Goal: Browse casually: Explore the website without a specific task or goal

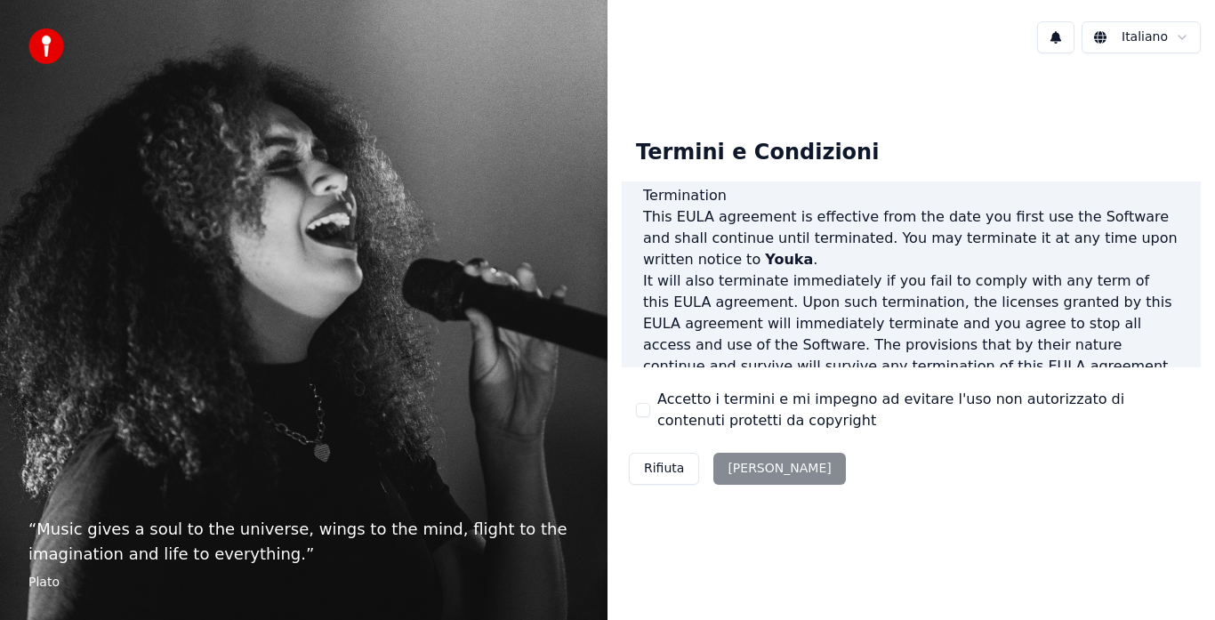
scroll to position [1223, 0]
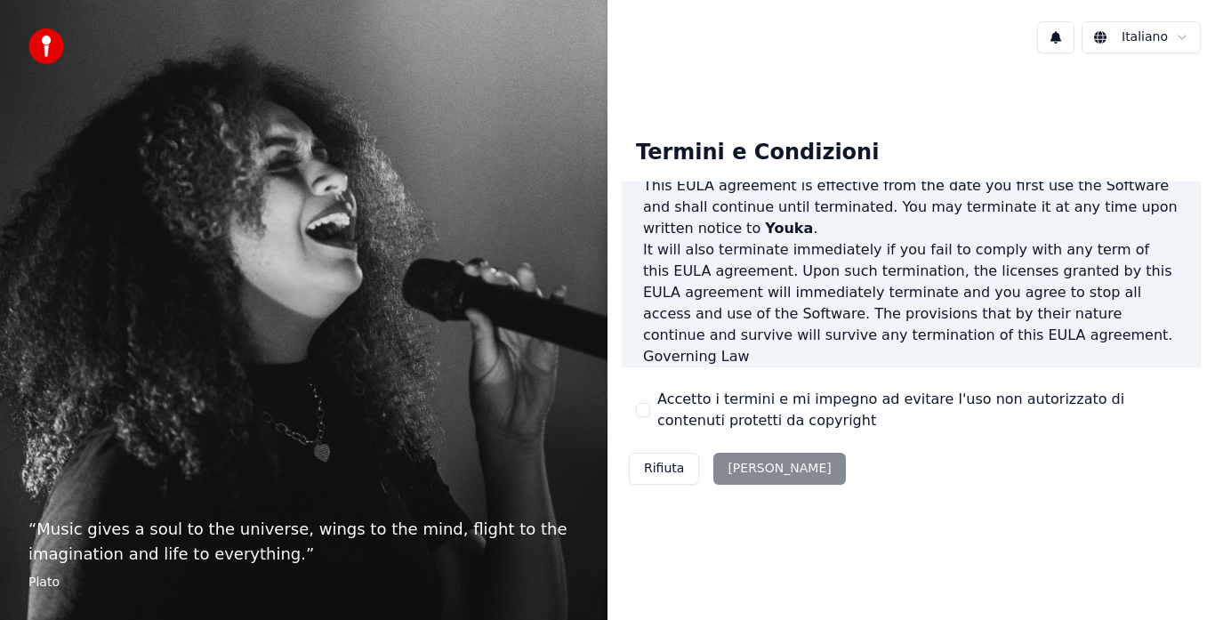
click at [738, 466] on div "Rifiuta [PERSON_NAME]" at bounding box center [737, 469] width 231 height 46
click at [744, 468] on div "Rifiuta [PERSON_NAME]" at bounding box center [737, 469] width 231 height 46
click at [1150, 36] on html "“ Music gives a soul to the universe, wings to the mind, flight to the imaginat…" at bounding box center [607, 310] width 1215 height 620
